Goal: Task Accomplishment & Management: Manage account settings

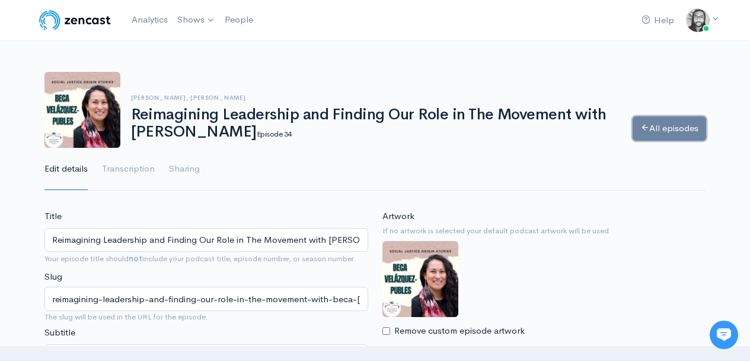
click at [655, 121] on link "All episodes" at bounding box center [670, 128] width 74 height 24
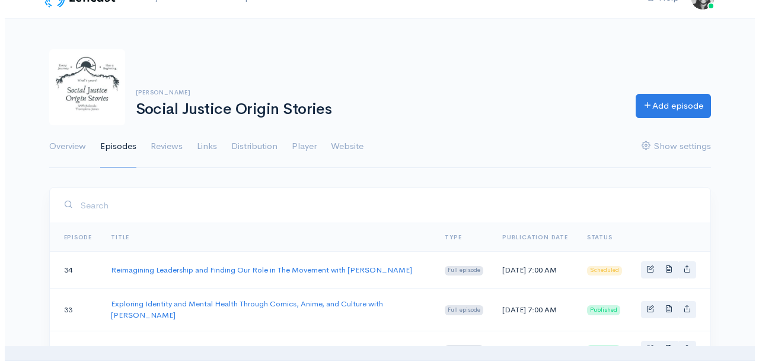
scroll to position [69, 0]
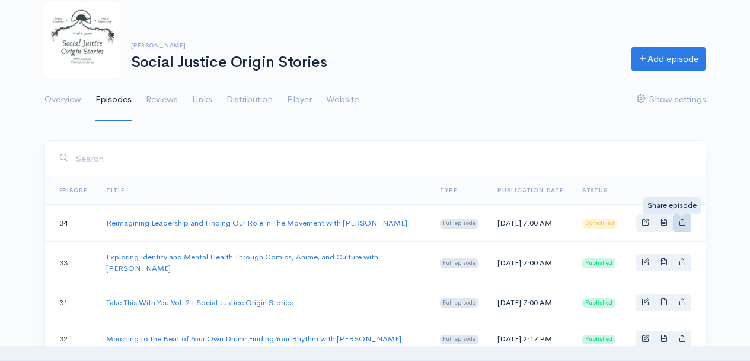
click at [686, 225] on link "Basic example" at bounding box center [682, 222] width 18 height 17
type input "[URL][DOMAIN_NAME]"
type input "<iframe src='[URL][DOMAIN_NAME]' width='100%' height='190' frameborder='0' scro…"
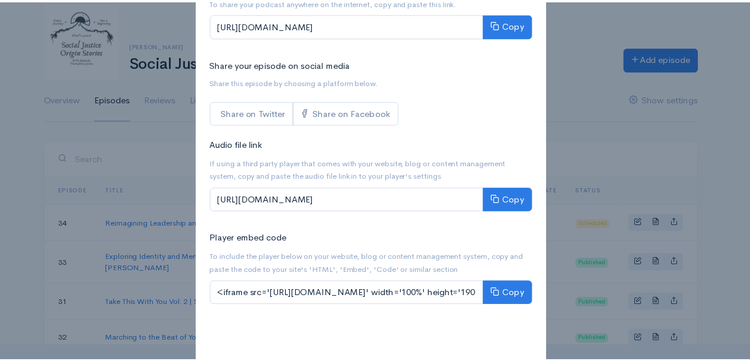
scroll to position [145, 0]
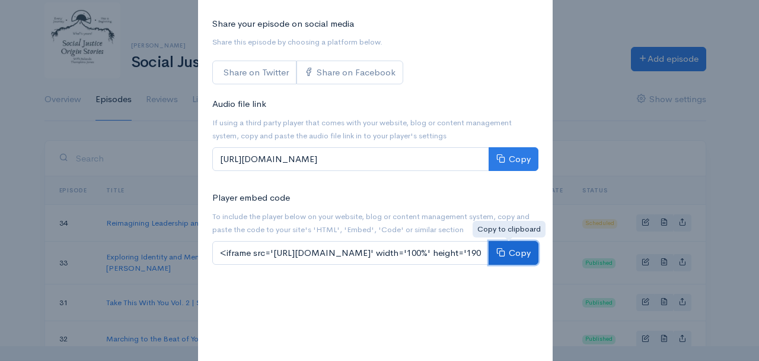
click at [496, 250] on icon at bounding box center [500, 251] width 9 height 9
click at [564, 91] on div "Share Reimagining Leadership and Finding Our Role in The Movement with [PERSON_…" at bounding box center [379, 180] width 759 height 361
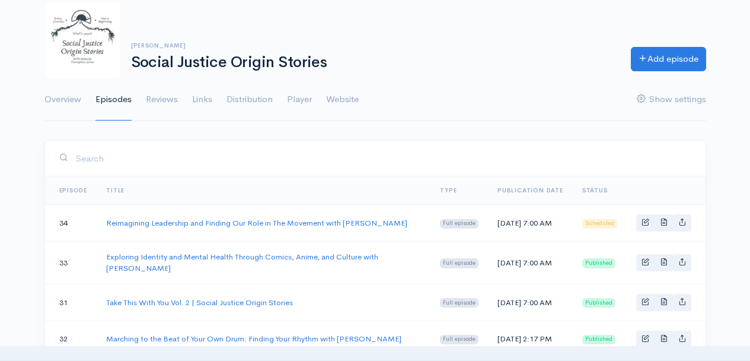
click at [564, 91] on ul "Overview Episodes Reviews Links Distribution Player Website Show settings" at bounding box center [375, 99] width 662 height 43
